Goal: Information Seeking & Learning: Learn about a topic

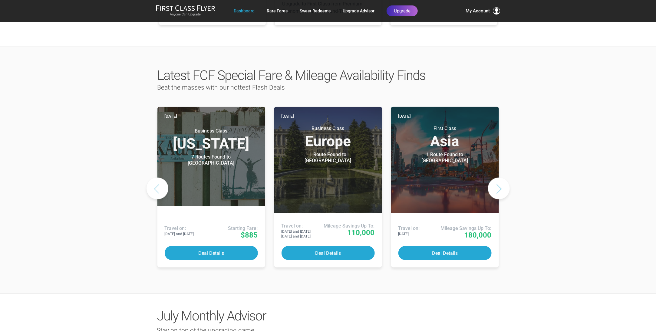
scroll to position [272, 0]
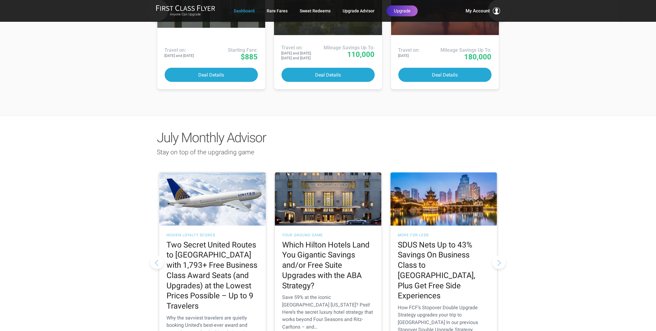
scroll to position [393, 0]
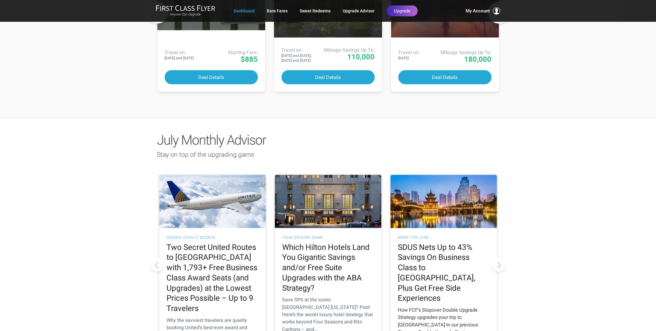
click at [419, 242] on h2 "SDUS Nets Up to 43% Savings On Business Class to [GEOGRAPHIC_DATA], Plus Get Fr…" at bounding box center [443, 272] width 91 height 61
click at [436, 307] on div "How FCF’s Stopover Double Upgrade Strategy upgrades your trip to [GEOGRAPHIC_DA…" at bounding box center [443, 332] width 91 height 51
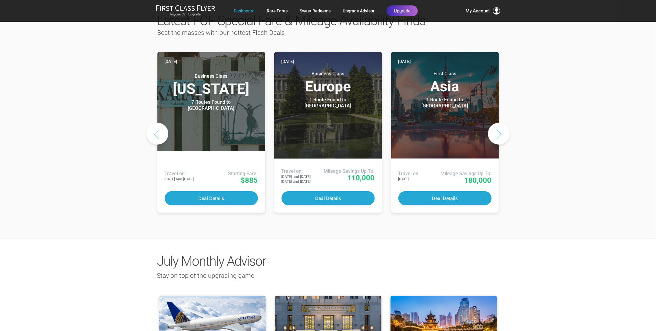
scroll to position [121, 0]
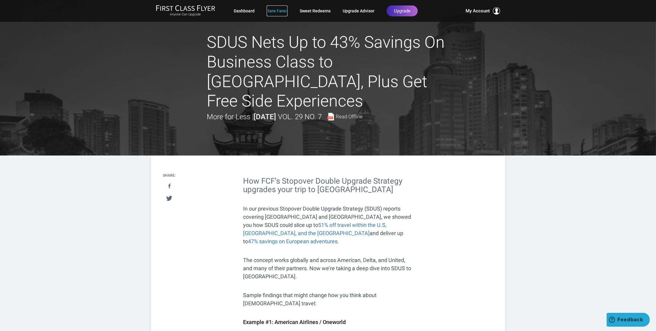
click at [273, 10] on link "Rare Fares" at bounding box center [277, 10] width 21 height 11
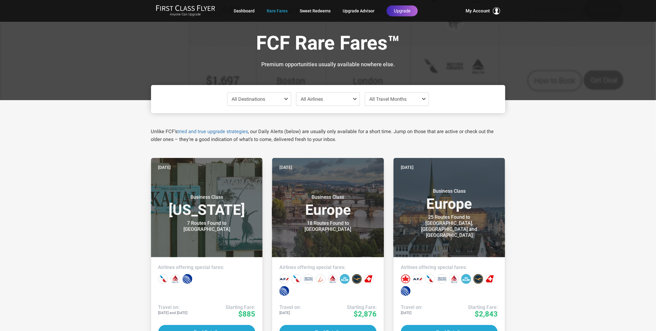
click at [286, 98] on span at bounding box center [287, 99] width 7 height 5
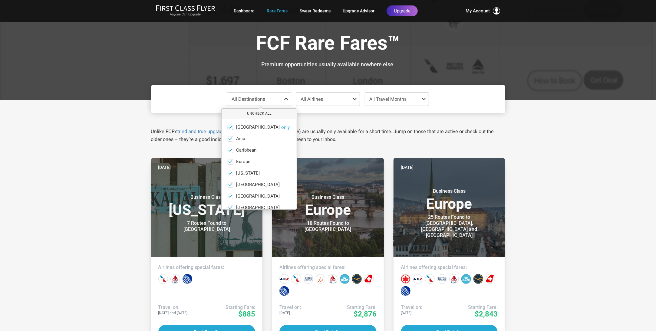
click at [231, 126] on span at bounding box center [230, 127] width 5 height 5
click at [0, 0] on input "Africa only" at bounding box center [0, 0] width 0 height 0
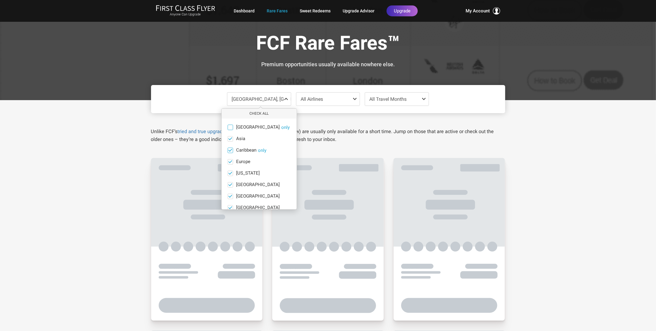
click at [228, 148] on span at bounding box center [230, 150] width 5 height 5
click at [0, 0] on input "Caribbean only" at bounding box center [0, 0] width 0 height 0
click at [229, 160] on span at bounding box center [230, 162] width 5 height 5
click at [0, 0] on input "Europe only" at bounding box center [0, 0] width 0 height 0
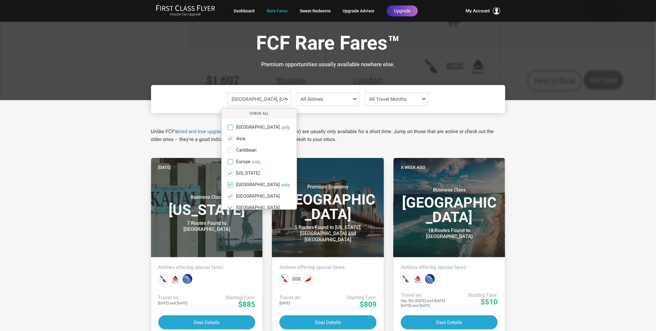
click at [229, 183] on span at bounding box center [230, 185] width 5 height 5
click at [0, 0] on input "India only" at bounding box center [0, 0] width 0 height 0
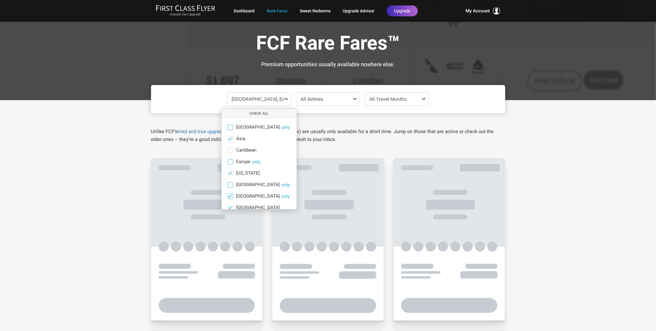
click at [229, 195] on span at bounding box center [230, 196] width 5 height 5
click at [0, 0] on input "Mexico only" at bounding box center [0, 0] width 0 height 0
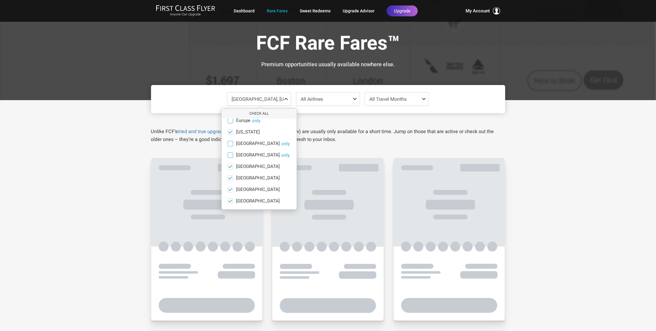
scroll to position [41, 0]
click at [232, 166] on span at bounding box center [230, 166] width 5 height 5
click at [0, 0] on input "Middle East only" at bounding box center [0, 0] width 0 height 0
click at [231, 176] on span at bounding box center [230, 178] width 5 height 5
click at [0, 0] on input "North America only" at bounding box center [0, 0] width 0 height 0
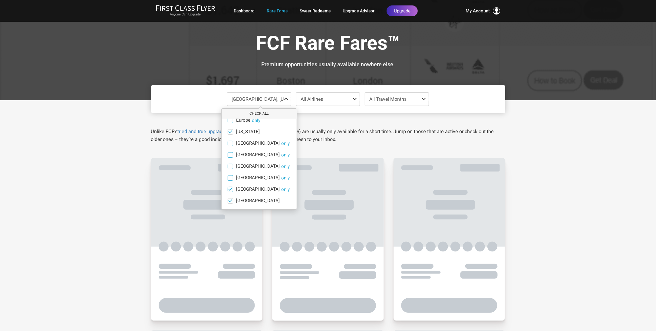
click at [229, 188] on span at bounding box center [230, 189] width 5 height 5
click at [0, 0] on input "South America only" at bounding box center [0, 0] width 0 height 0
click at [230, 199] on span at bounding box center [230, 201] width 5 height 5
click at [0, 0] on input "South Pacific only" at bounding box center [0, 0] width 0 height 0
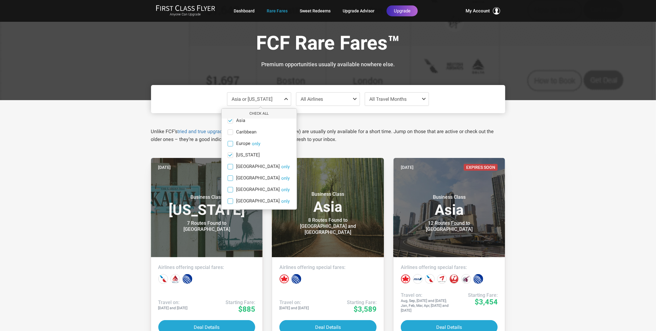
scroll to position [11, 0]
click at [423, 98] on span at bounding box center [424, 99] width 7 height 5
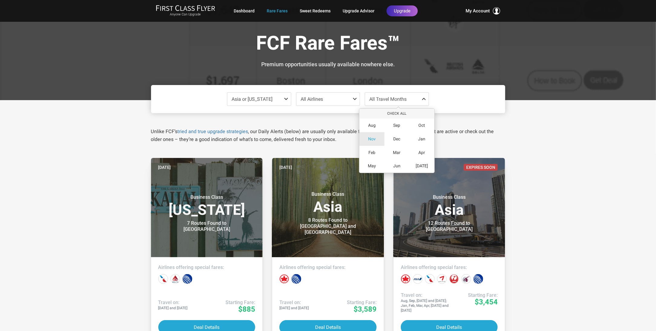
click at [374, 139] on span "Nov" at bounding box center [372, 139] width 8 height 5
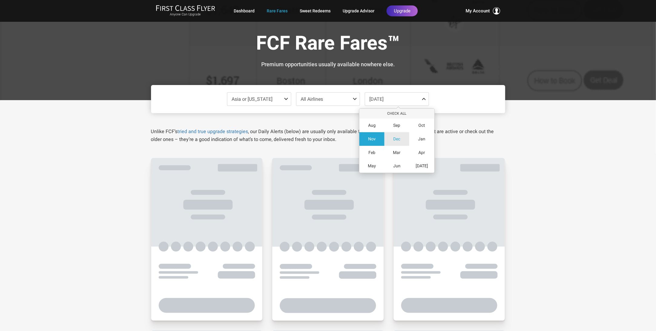
click at [396, 137] on span "Dec" at bounding box center [396, 139] width 7 height 5
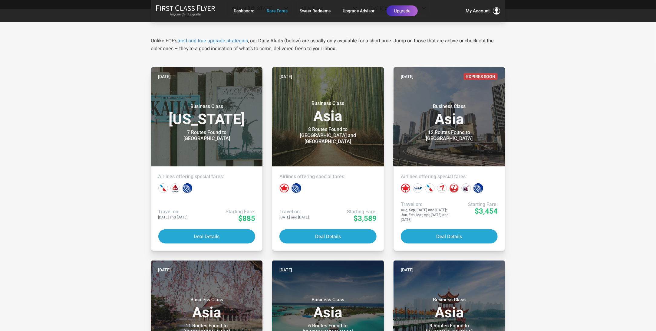
scroll to position [0, 0]
